Goal: Task Accomplishment & Management: Manage account settings

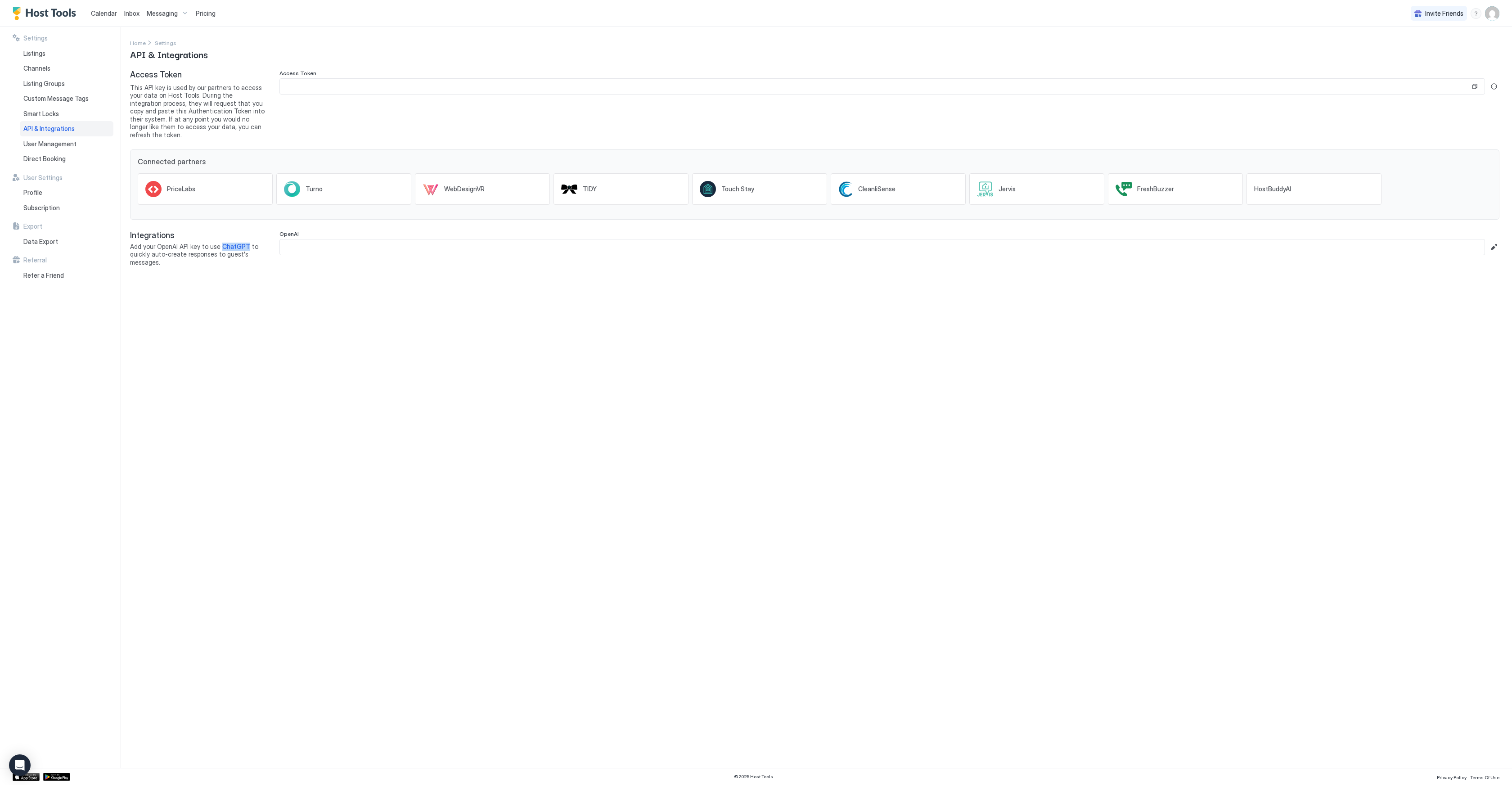
click at [104, 7] on div "Calendar" at bounding box center [104, 13] width 33 height 17
click at [102, 15] on span "Calendar" at bounding box center [104, 13] width 26 height 8
